Goal: Information Seeking & Learning: Check status

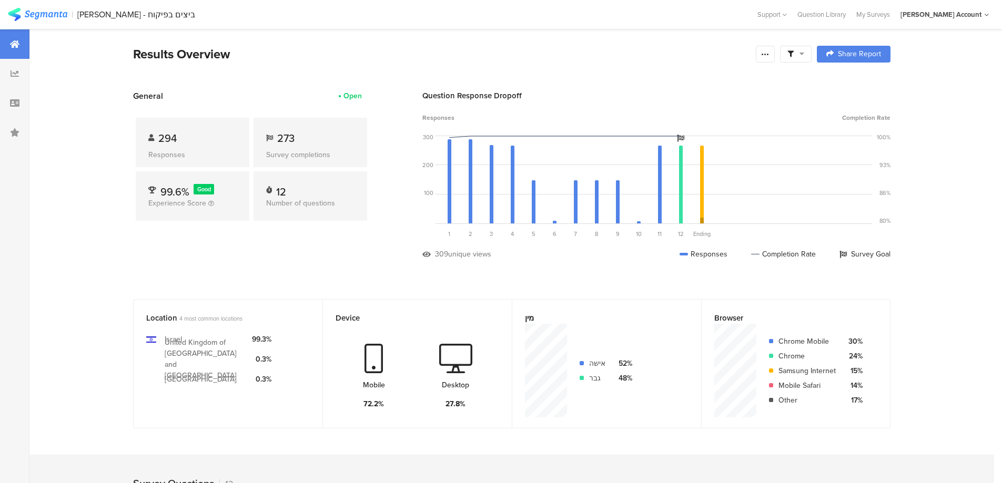
click at [794, 52] on icon at bounding box center [790, 54] width 6 height 6
click at [851, 80] on span at bounding box center [849, 83] width 16 height 8
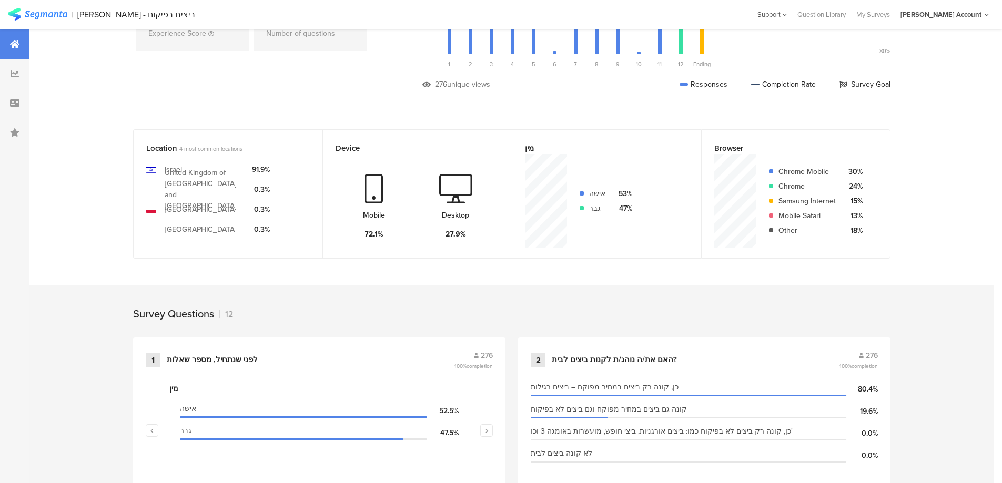
scroll to position [9, 0]
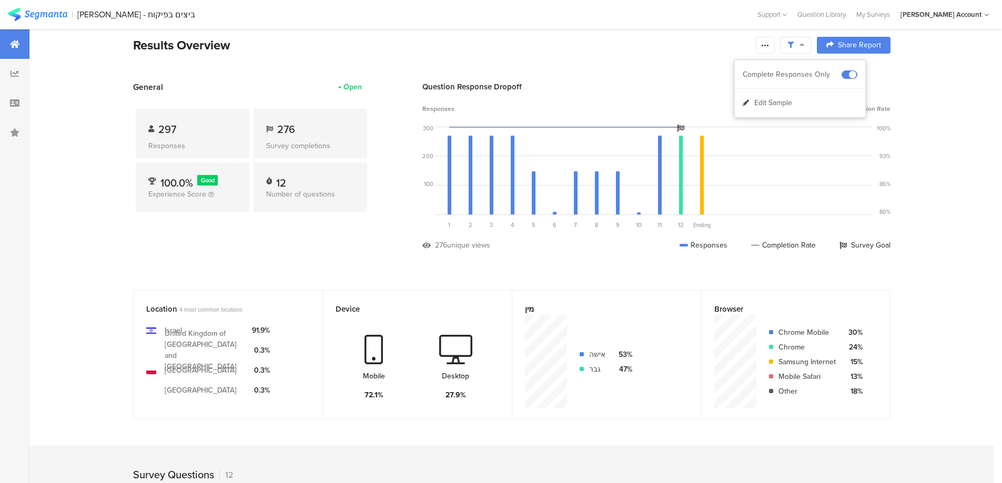
click at [615, 36] on div "Results Overview" at bounding box center [441, 45] width 617 height 19
